Goal: Task Accomplishment & Management: Manage account settings

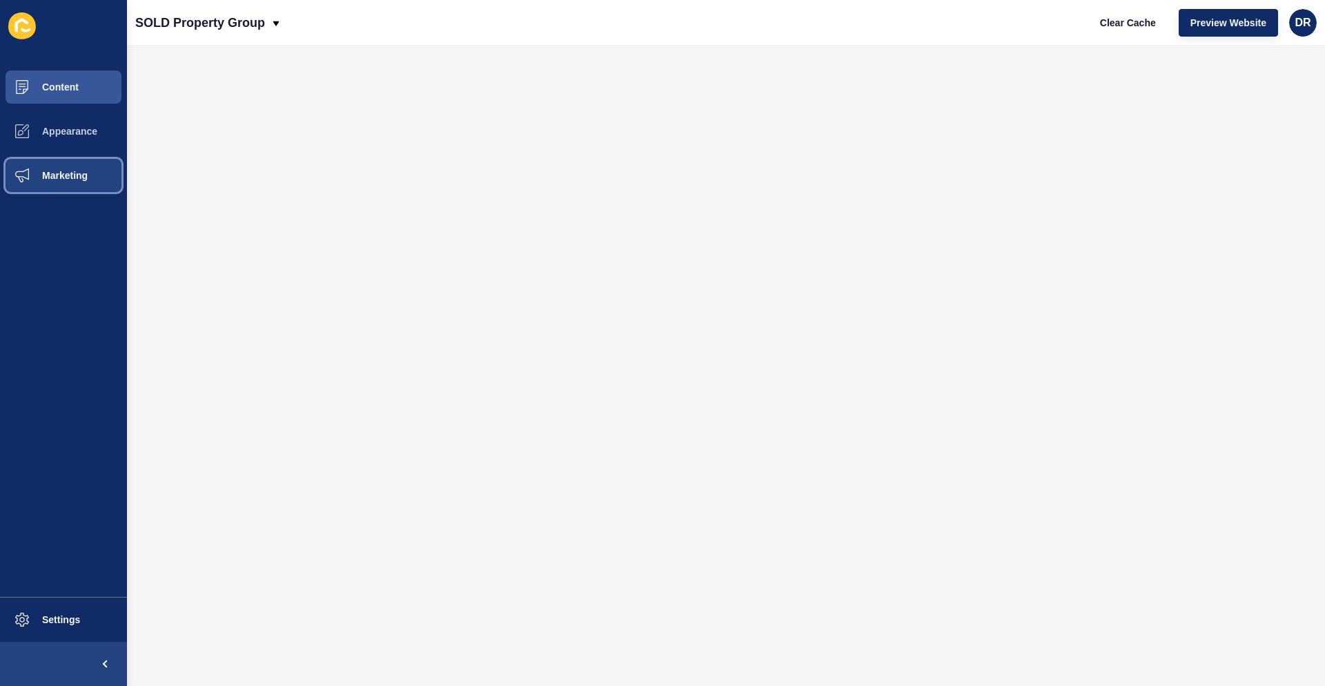
click at [62, 172] on span "Marketing" at bounding box center [43, 175] width 90 height 11
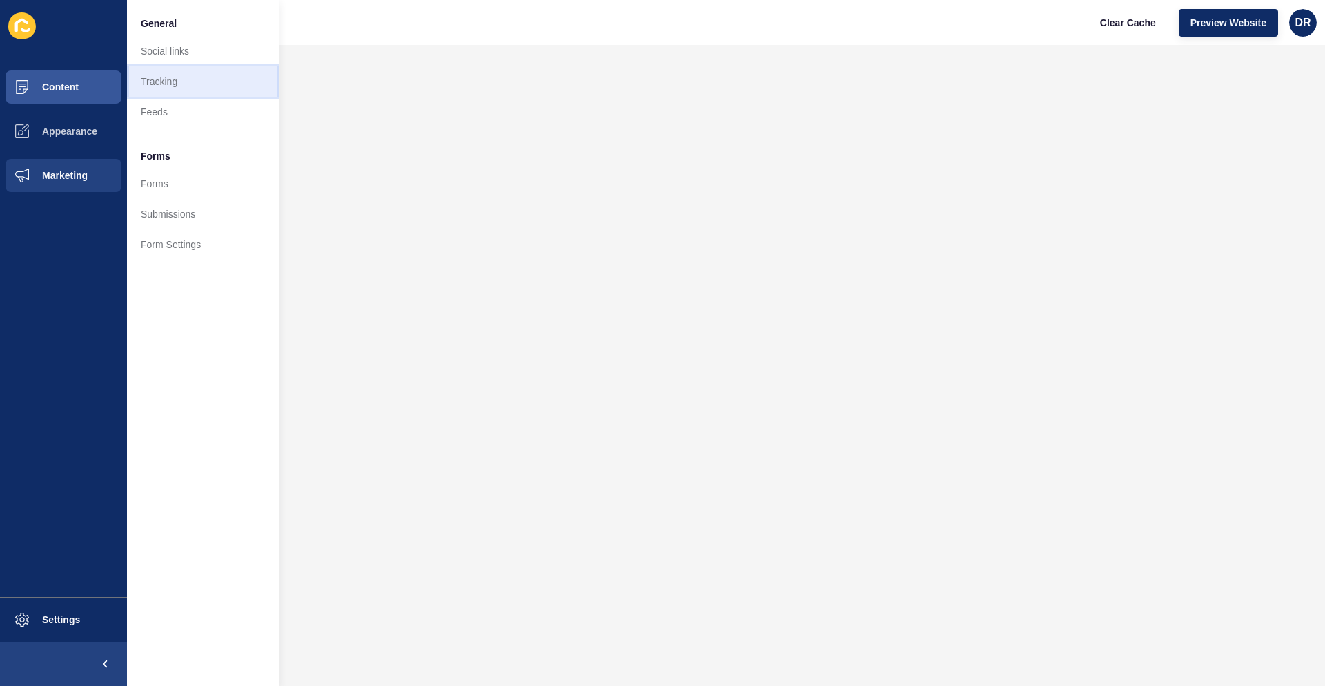
click at [151, 87] on link "Tracking" at bounding box center [203, 81] width 152 height 30
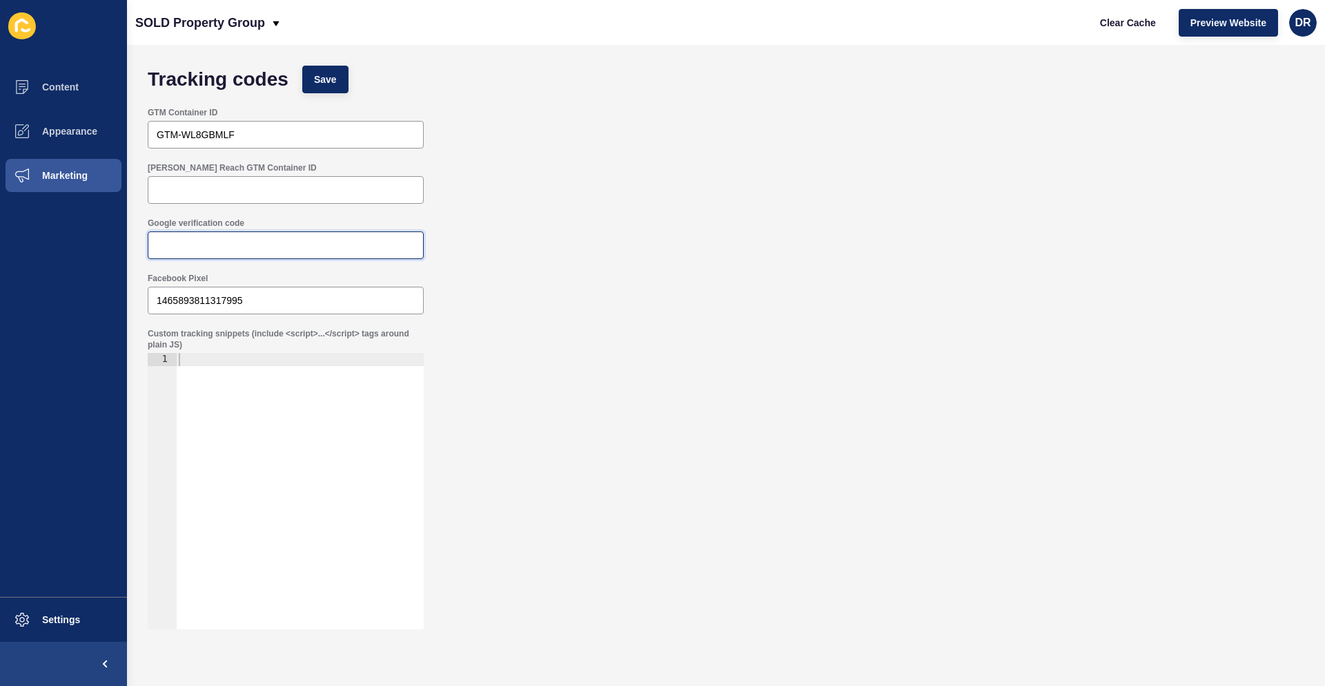
click at [172, 238] on input "Google verification code" at bounding box center [286, 245] width 258 height 14
click at [235, 186] on input "[PERSON_NAME] Reach GTM Container ID" at bounding box center [286, 190] width 258 height 14
click at [188, 248] on input "Google verification code" at bounding box center [286, 245] width 258 height 14
paste input "Mti39gvXbQbTYvjBFxbwAT444_WZkLXRc0iFOQ1dkJ4"
click at [157, 245] on input "Mti39gvXbQbTYvjBFxbwAT444_WZkLXRc0iFOQ1dkJ4" at bounding box center [286, 245] width 258 height 14
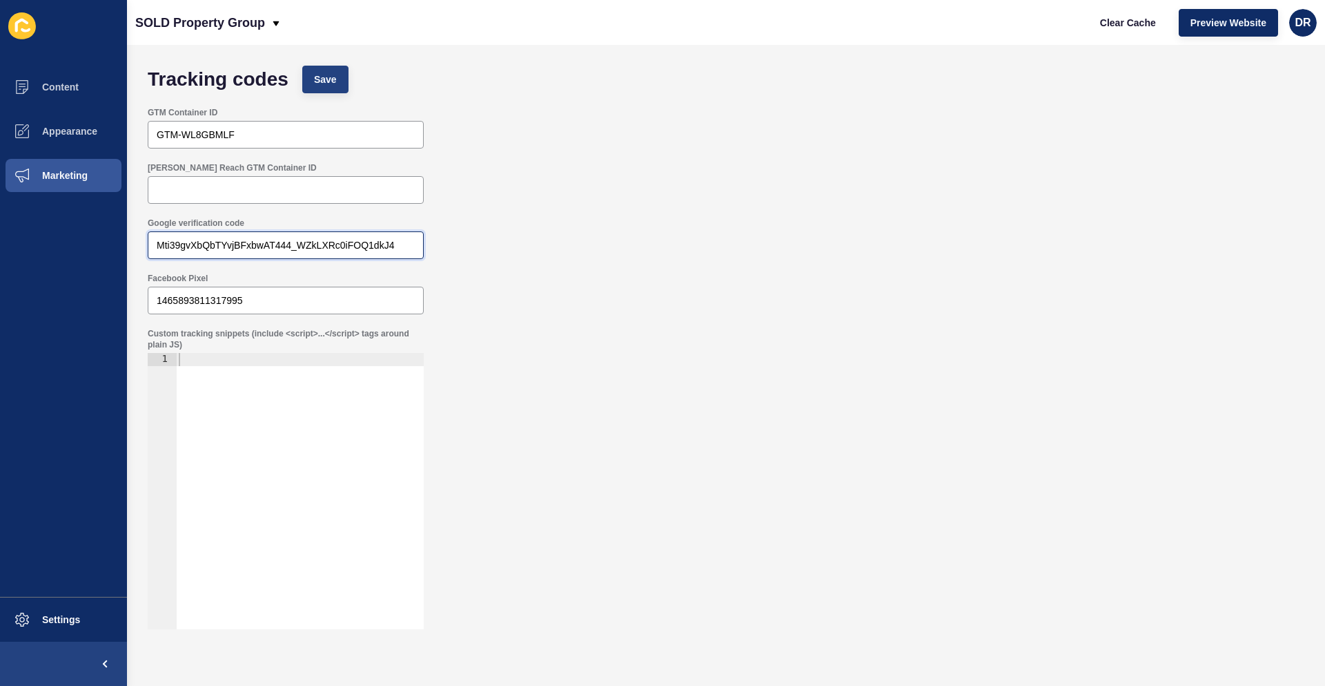
type input "Mti39gvXbQbTYvjBFxbwAT444_WZkLXRc0iFOQ1dkJ4"
click at [329, 75] on span "Save" at bounding box center [325, 79] width 23 height 14
click at [328, 81] on span "Save" at bounding box center [325, 79] width 23 height 14
click at [989, 116] on div "GTM Container ID GTM-WL8GBMLF" at bounding box center [726, 127] width 1171 height 55
click at [1132, 19] on span "Clear Cache" at bounding box center [1128, 23] width 56 height 14
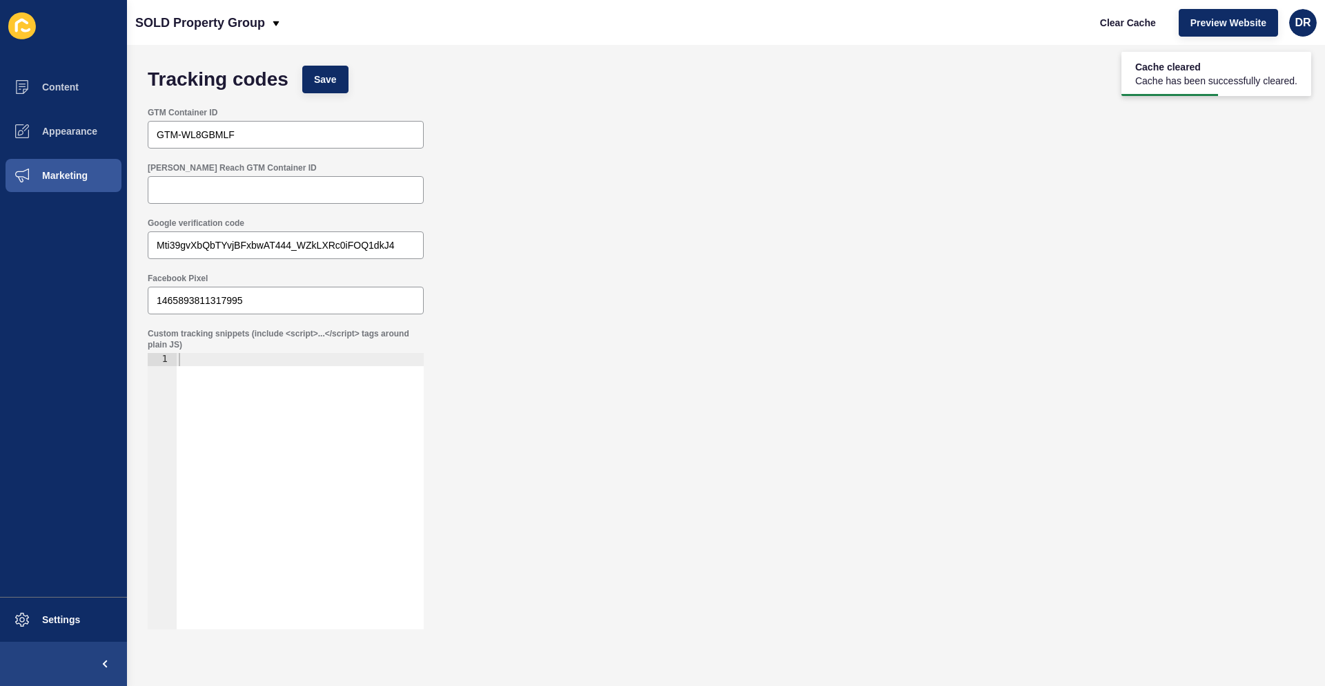
click at [799, 166] on div "[PERSON_NAME] Reach GTM Container ID" at bounding box center [726, 182] width 1171 height 55
click at [1228, 24] on span "Preview Website" at bounding box center [1229, 23] width 76 height 14
click at [408, 244] on input "Mti39gvXbQbTYvjBFxbwAT444_WZkLXRc0iFOQ1dkJ4" at bounding box center [286, 245] width 258 height 14
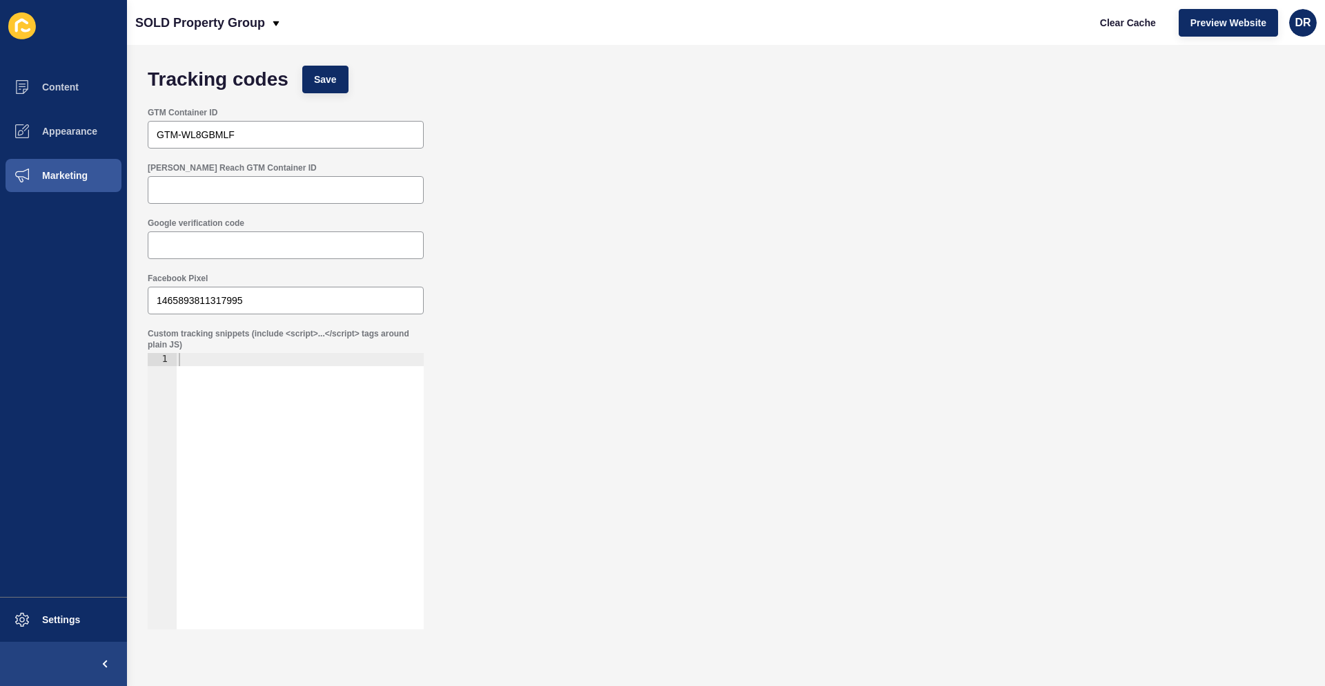
click at [233, 362] on div at bounding box center [300, 504] width 248 height 302
paste textarea "<meta name="google-site-verification" content="Mti39gvXbQbTYvjBFxbwAT444_WZkLXR…"
type textarea "<meta name="google-site-verification" content="Mti39gvXbQbTYvjBFxbwAT444_WZkLXR…"
click at [324, 81] on span "Save" at bounding box center [325, 79] width 23 height 14
click at [1040, 99] on div "Tracking codes Save" at bounding box center [726, 79] width 1171 height 41
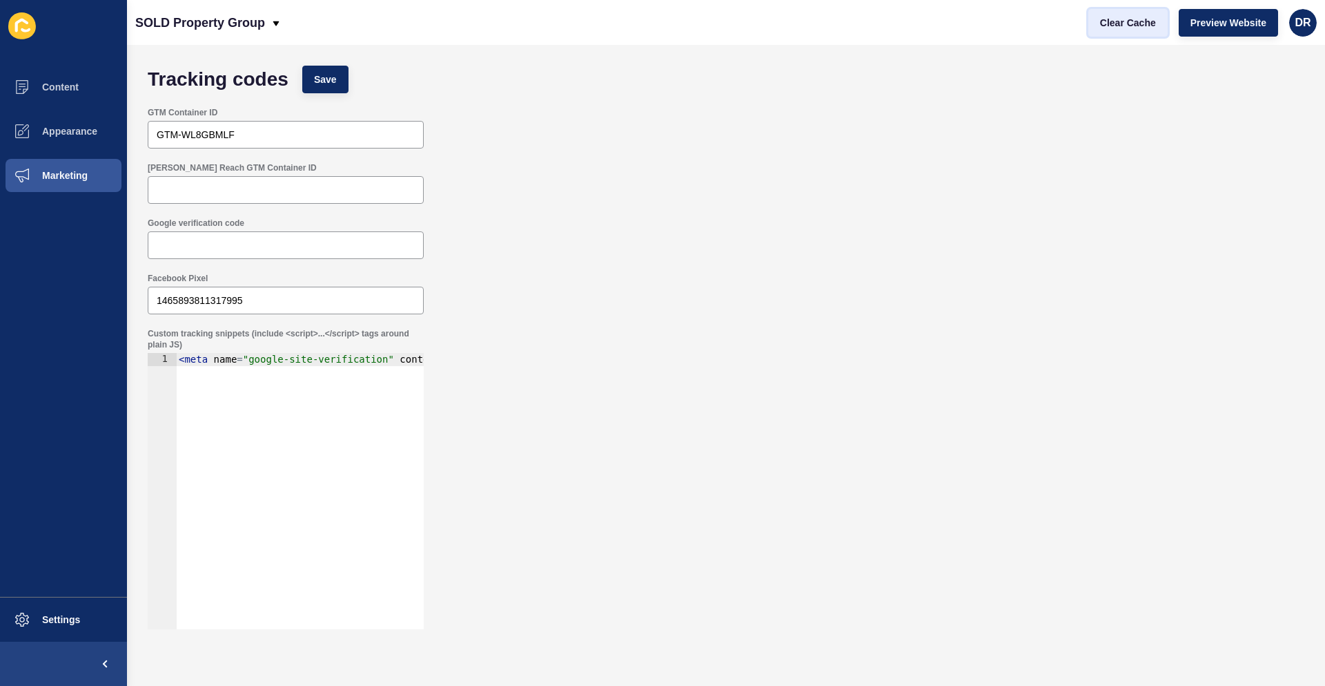
click at [1120, 21] on span "Clear Cache" at bounding box center [1128, 23] width 56 height 14
click at [954, 162] on div "[PERSON_NAME] Reach GTM Container ID" at bounding box center [726, 182] width 1171 height 55
click at [1223, 21] on span "Preview Website" at bounding box center [1229, 23] width 76 height 14
